Goal: Book appointment/travel/reservation

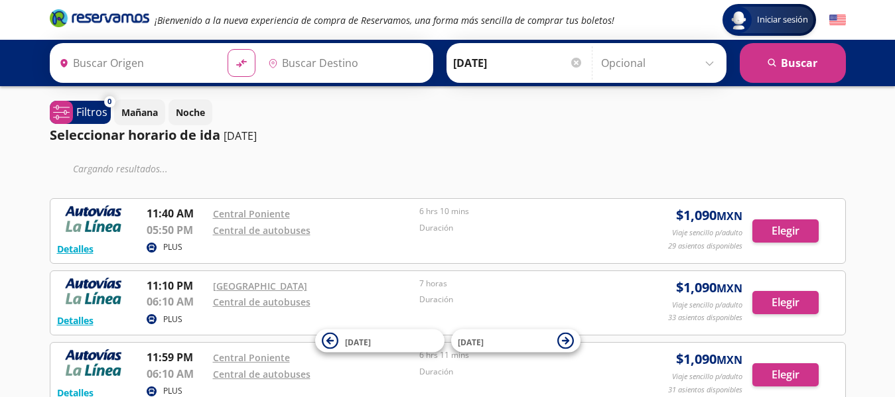
type input "[GEOGRAPHIC_DATA], [GEOGRAPHIC_DATA]"
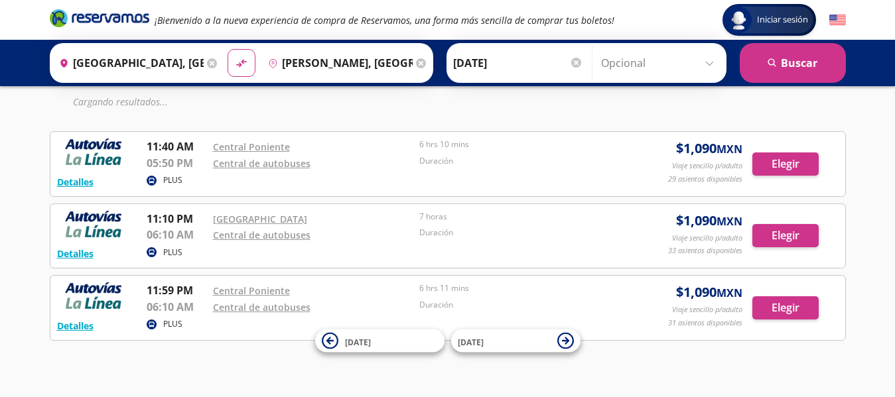
scroll to position [68, 0]
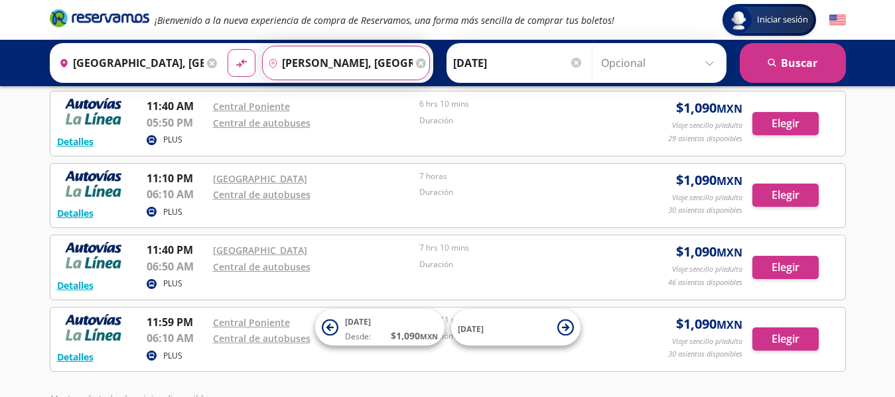
click at [355, 56] on input "[PERSON_NAME], [GEOGRAPHIC_DATA]" at bounding box center [338, 62] width 150 height 33
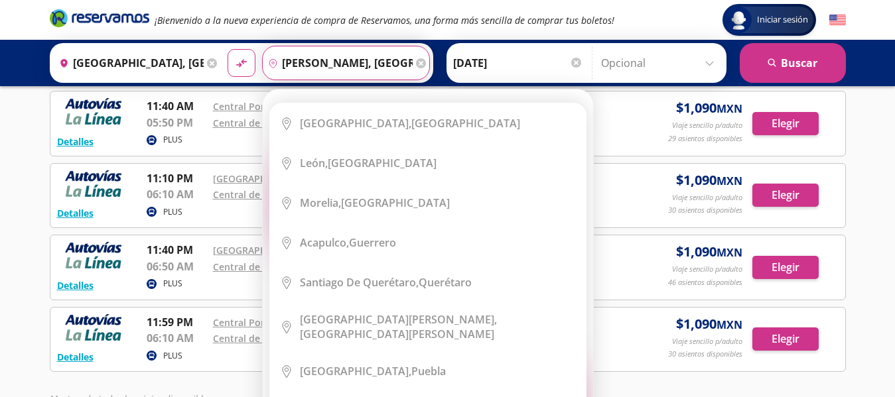
click at [355, 90] on div "Elige tu destino Close Destino pin-outline [PERSON_NAME], [GEOGRAPHIC_DATA] ser…" at bounding box center [428, 269] width 330 height 358
drag, startPoint x: 355, startPoint y: 56, endPoint x: 452, endPoint y: 145, distance: 131.5
click at [355, 90] on div "Elige tu destino Close Destino pin-outline [PERSON_NAME], [GEOGRAPHIC_DATA] ser…" at bounding box center [428, 269] width 330 height 358
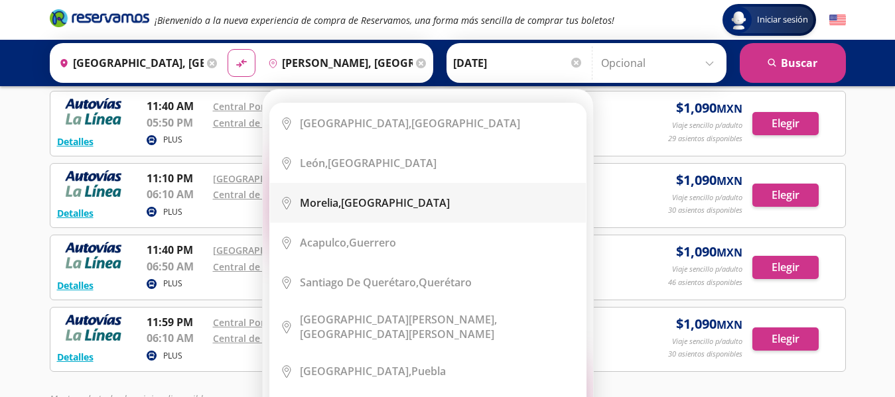
click at [403, 195] on li "City Icon [GEOGRAPHIC_DATA], [GEOGRAPHIC_DATA]" at bounding box center [428, 203] width 316 height 40
type input "[GEOGRAPHIC_DATA], [GEOGRAPHIC_DATA]"
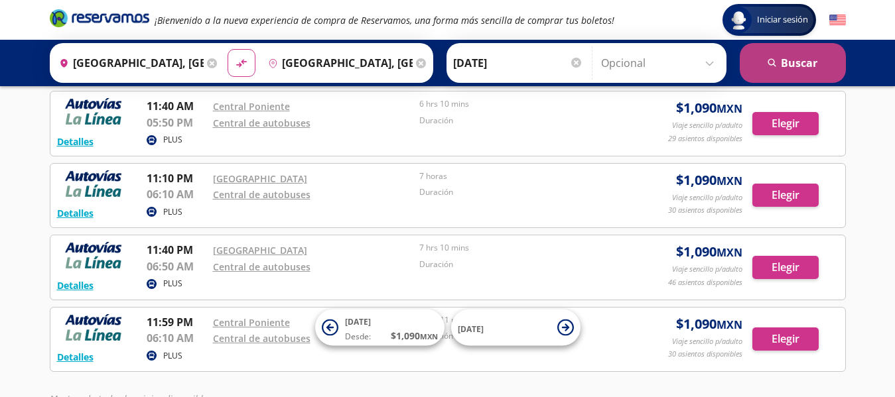
click at [803, 74] on button "search [GEOGRAPHIC_DATA]" at bounding box center [793, 63] width 106 height 40
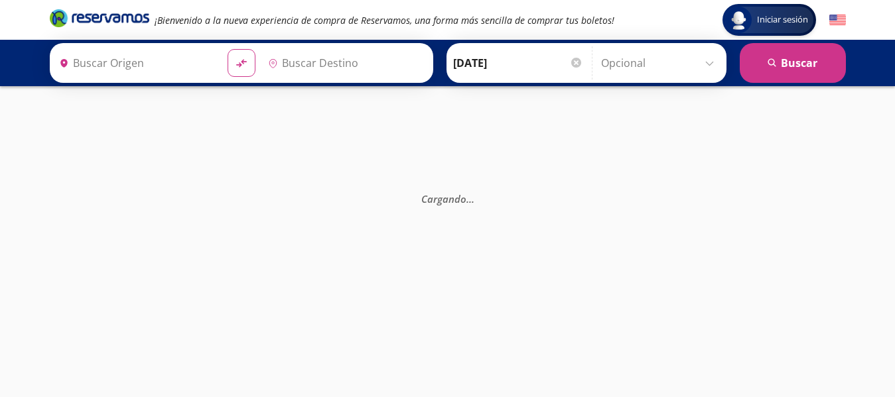
type input "[GEOGRAPHIC_DATA], [GEOGRAPHIC_DATA]"
